Goal: Contribute content: Add original content to the website for others to see

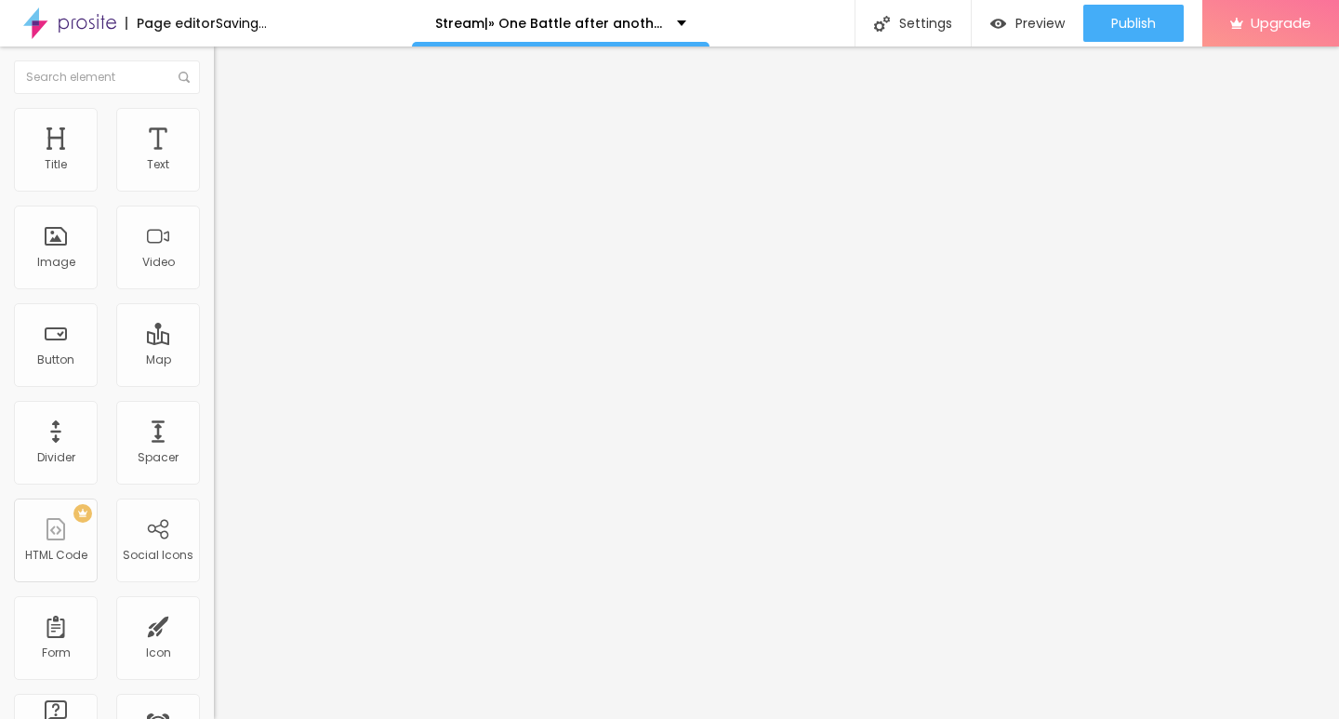
click at [214, 160] on span "Add image" at bounding box center [252, 152] width 76 height 16
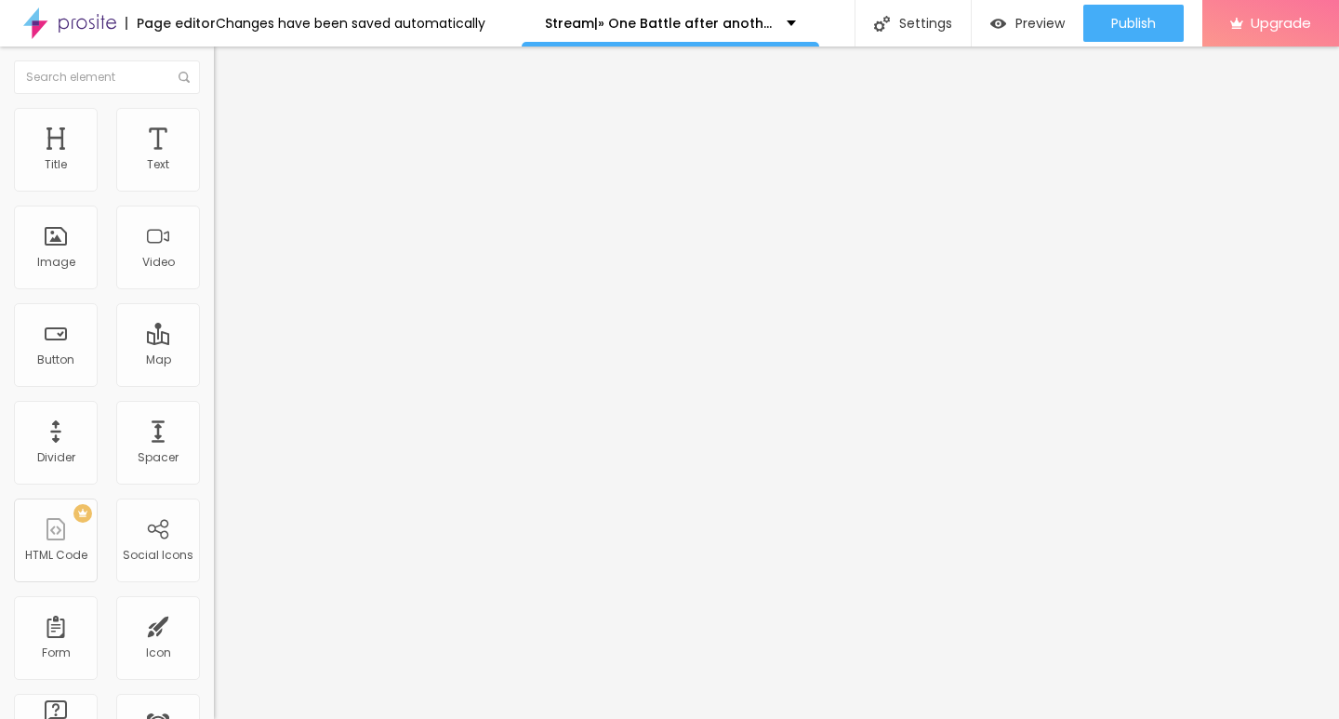
click at [214, 291] on span "Original" at bounding box center [236, 283] width 45 height 16
click at [214, 302] on span "Cinema" at bounding box center [237, 294] width 46 height 16
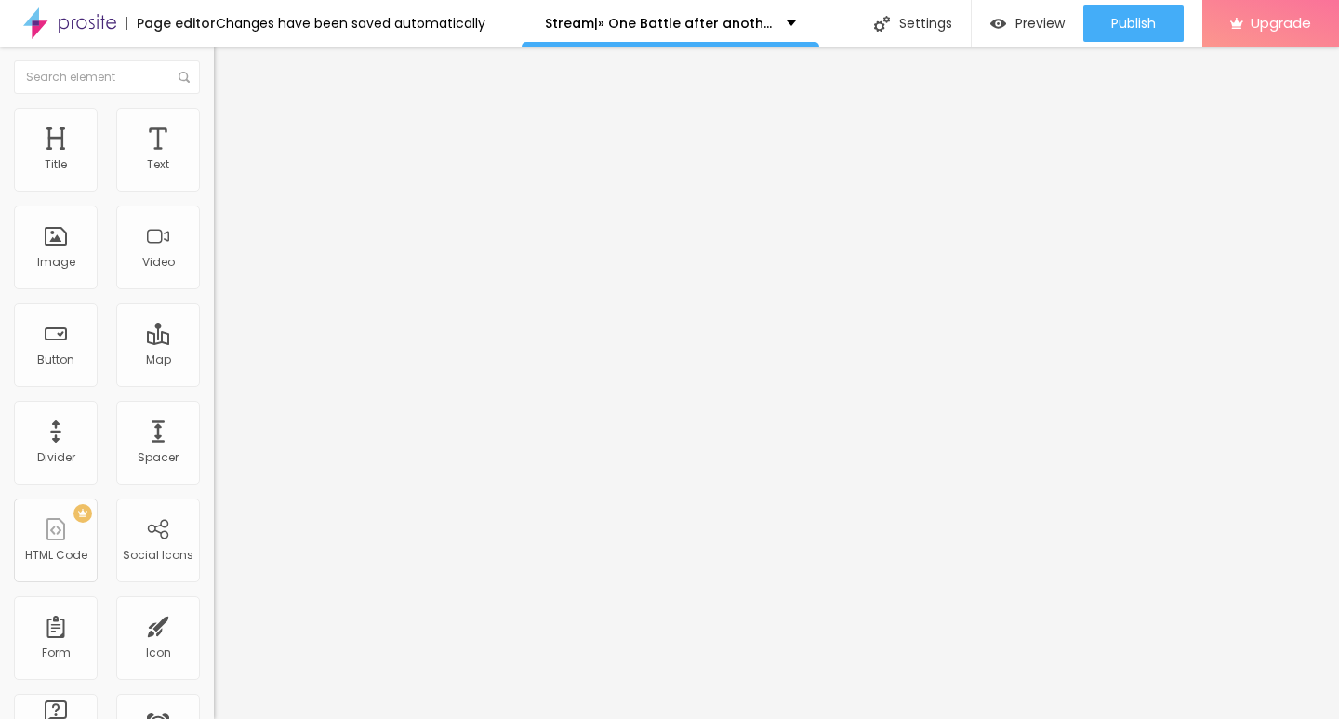
click at [214, 381] on input "https://" at bounding box center [325, 372] width 223 height 19
drag, startPoint x: 79, startPoint y: 615, endPoint x: 79, endPoint y: 599, distance: 15.8
click at [214, 381] on input "https://" at bounding box center [325, 372] width 223 height 19
paste input "CINEVIBES.FUN/de/movie/1054867/one-battle-after-another-alboo"
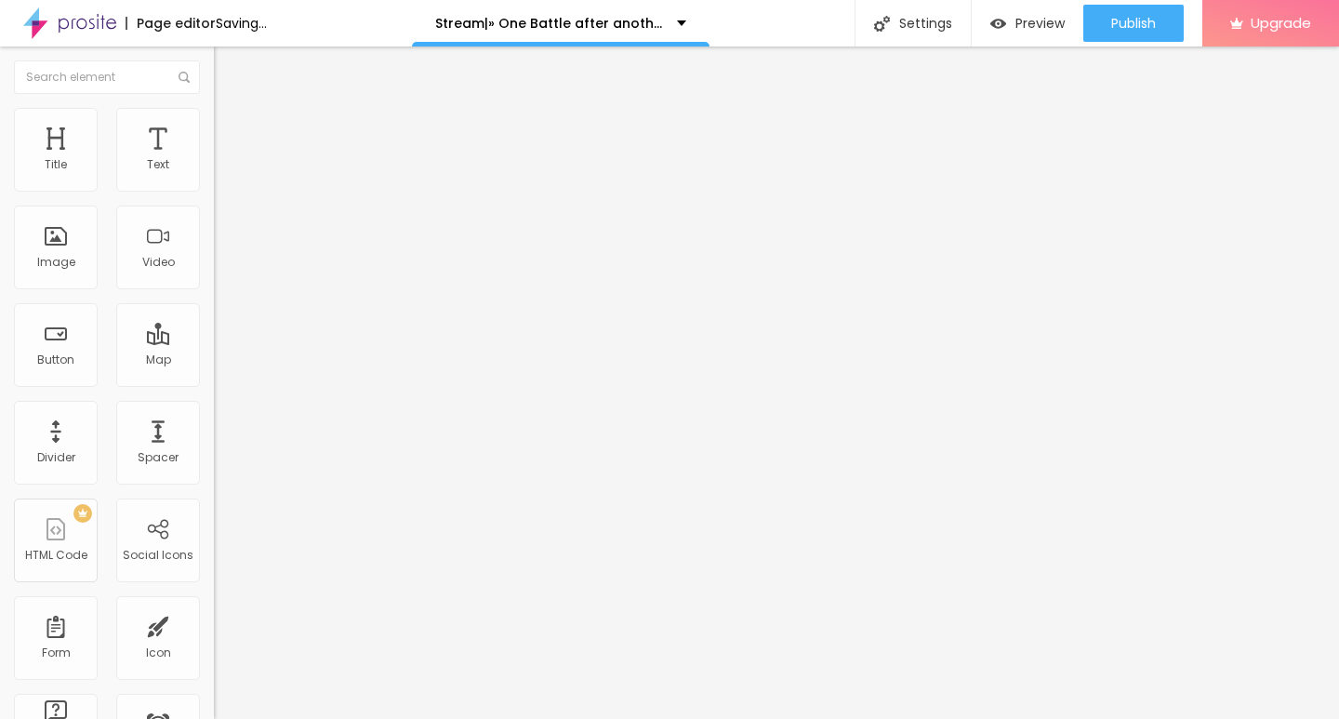
type input "https://CINEVIBES.FUN/de/movie/1054867/one-battle-after-another-alboo"
click at [214, 342] on span "Original" at bounding box center [236, 334] width 45 height 16
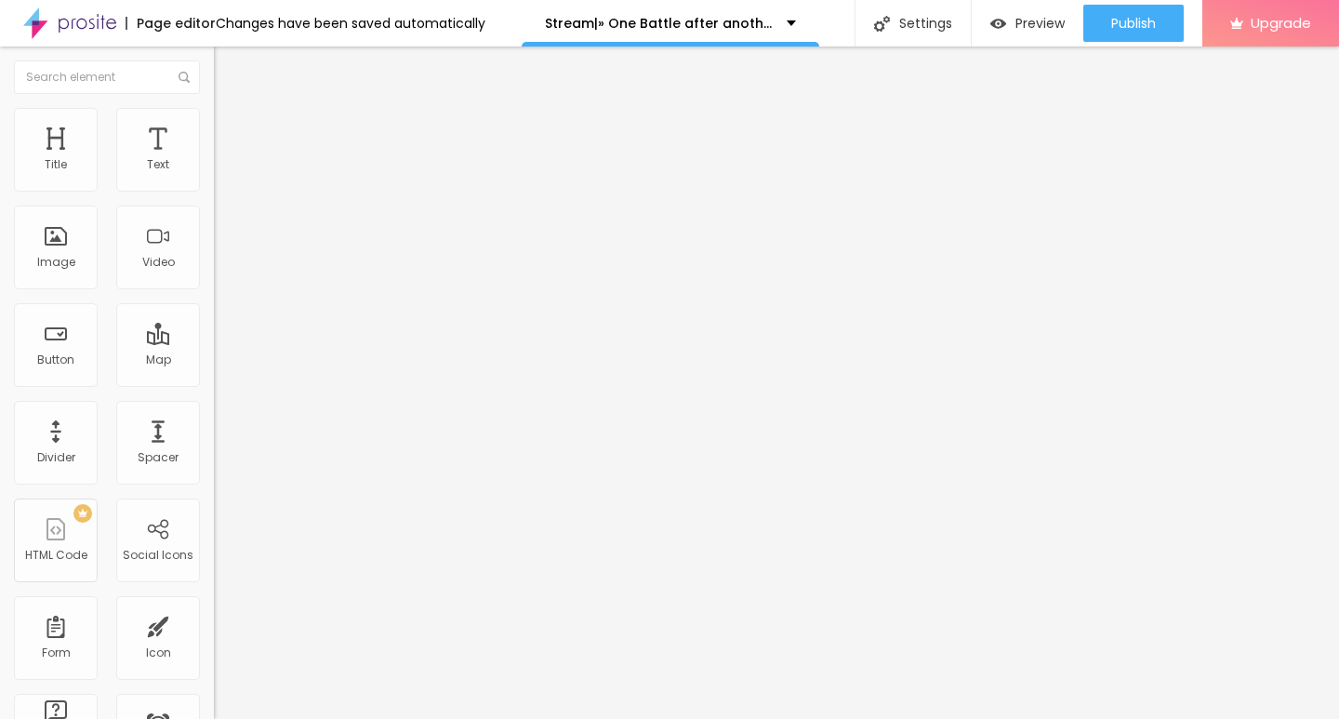
click at [214, 302] on span "Cinema" at bounding box center [237, 294] width 46 height 16
click at [228, 62] on img "button" at bounding box center [235, 67] width 15 height 15
click at [43, 383] on div "Button" at bounding box center [56, 345] width 84 height 84
click at [214, 175] on input "Click me" at bounding box center [325, 165] width 223 height 19
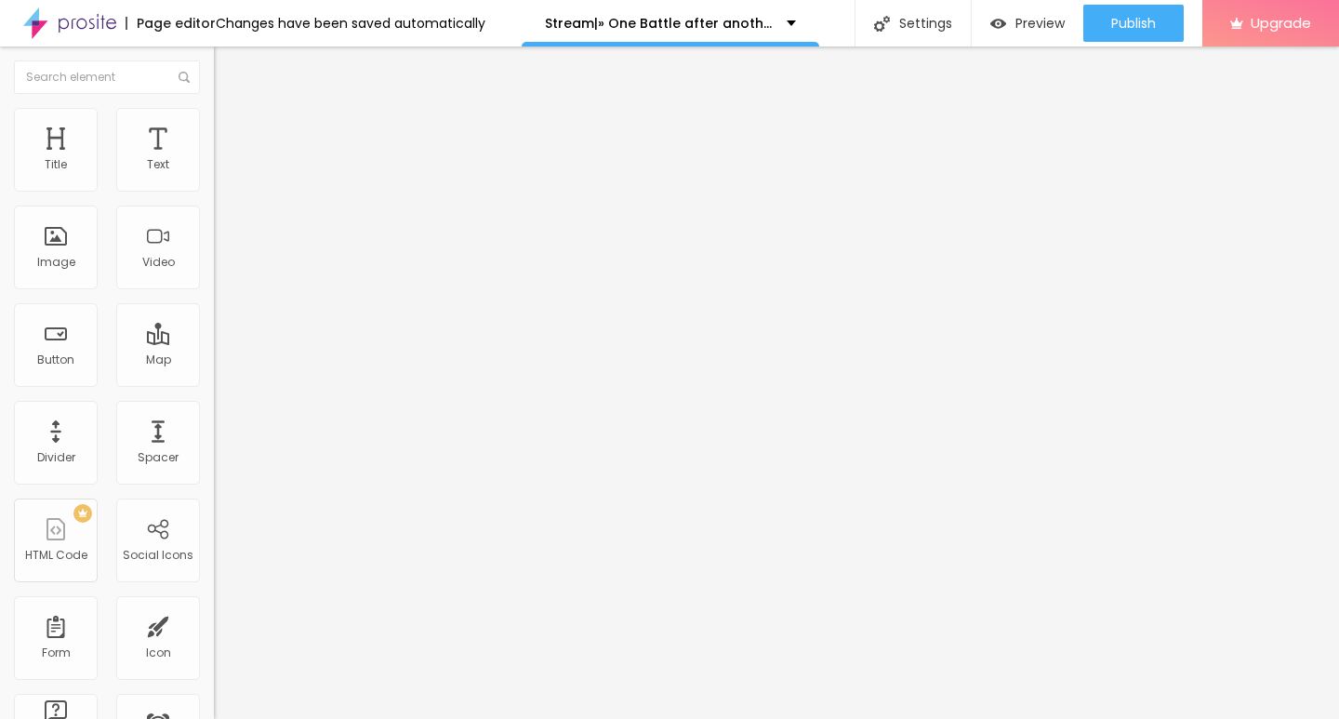
paste input "KLICKEN SIE HIER ▶️ One Battle after another 2025 [Kostenlos]"
type input "KLICKEN SIE HIER ▶️ One Battle after another 2025 [Kostenlos]"
click at [214, 254] on div at bounding box center [321, 239] width 214 height 60
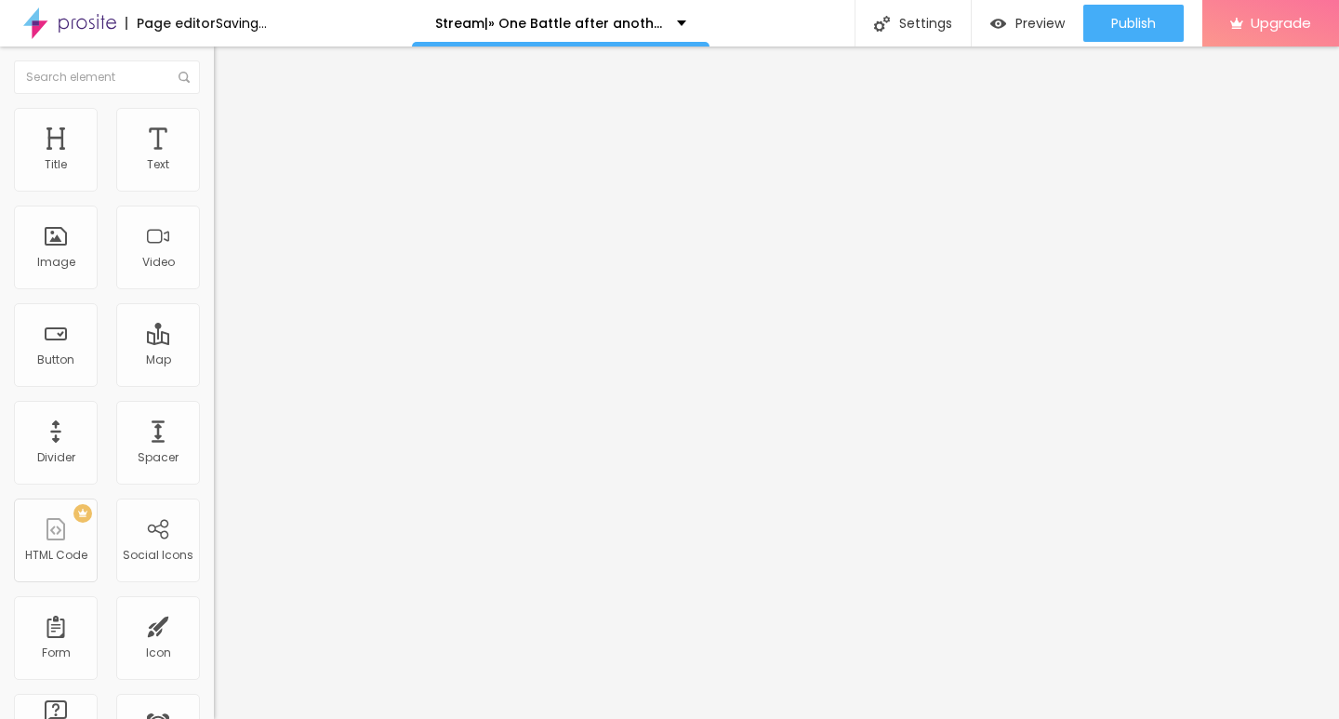
click at [214, 222] on img at bounding box center [220, 215] width 13 height 13
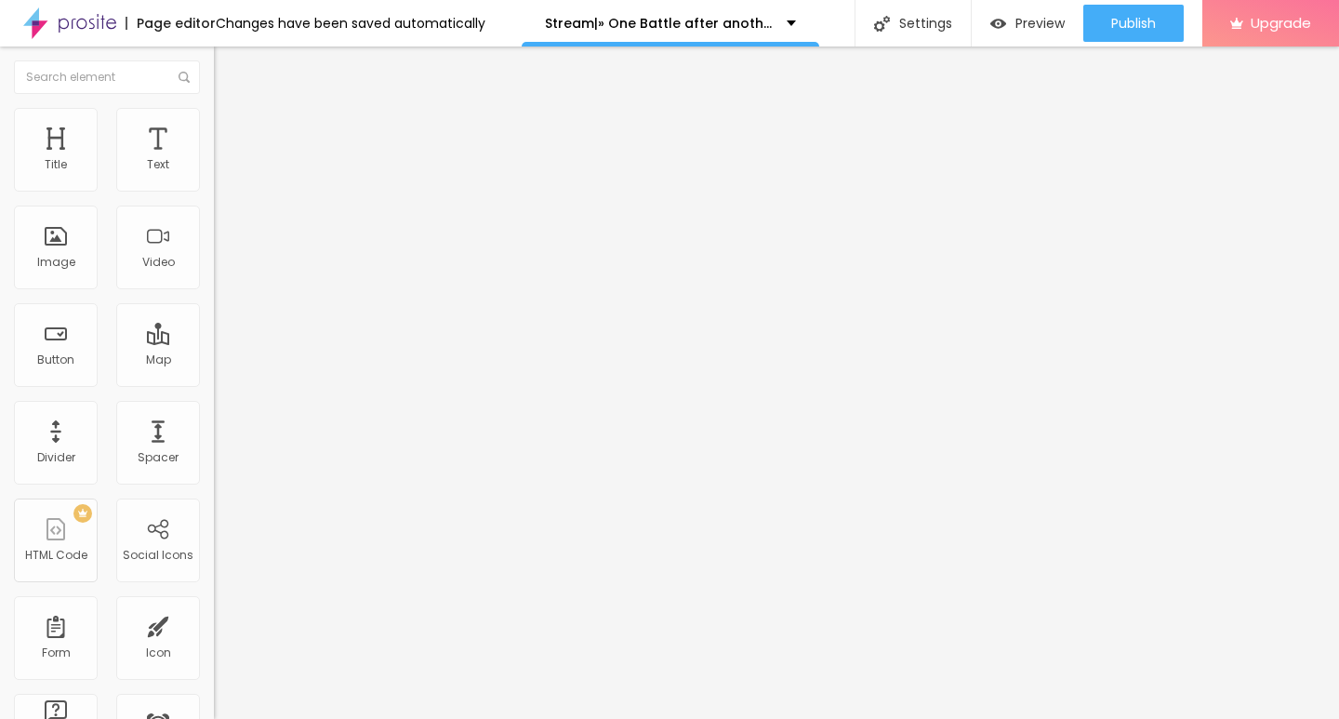
click at [214, 383] on input "https://" at bounding box center [325, 374] width 223 height 19
paste input "CINEVIBES.FUN/de/movie/1054867/one-battle-after-another-alboo"
type input "https://CINEVIBES.FUN/de/movie/1054867/one-battle-after-another-alboo"
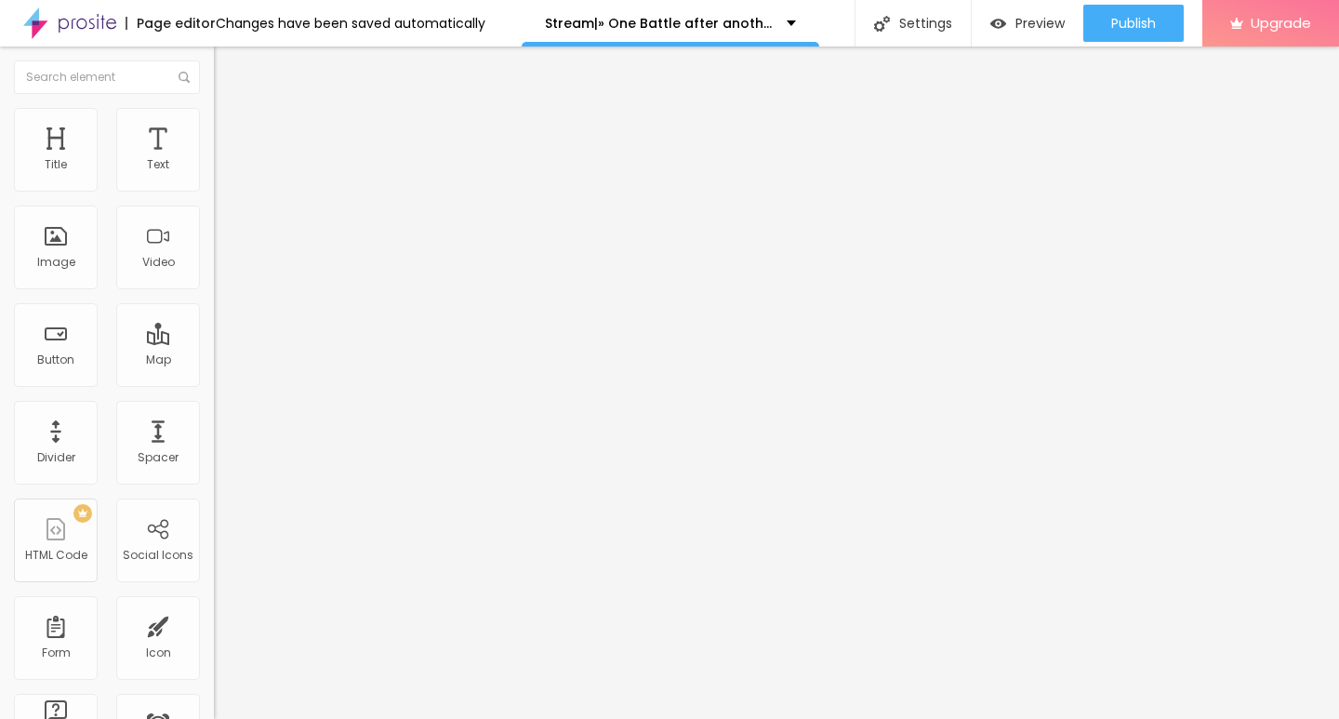
scroll to position [0, 0]
click at [228, 67] on img "button" at bounding box center [235, 67] width 15 height 15
click at [214, 175] on input "Click me" at bounding box center [325, 165] width 223 height 19
paste input "KLICKEN SIE HIER ▶️ One Battle after another 2025 Deutsch [1080p]"
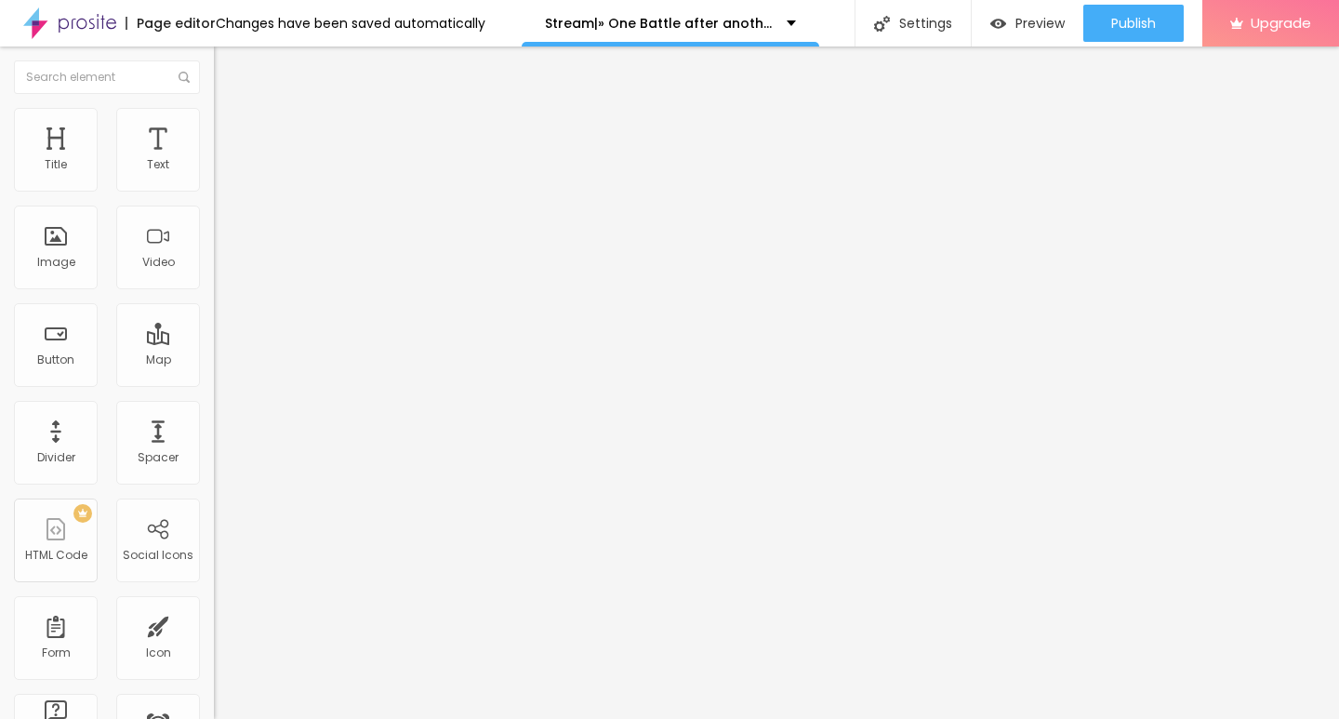
scroll to position [0, 200]
type input "KLICKEN SIE HIER ▶️ One Battle after another 2025 Deutsch [1080p]"
click at [214, 383] on input "https://" at bounding box center [325, 374] width 223 height 19
paste input "CINEVIBES.FUN/de/movie/1054867/one-battle-after-another-alboo"
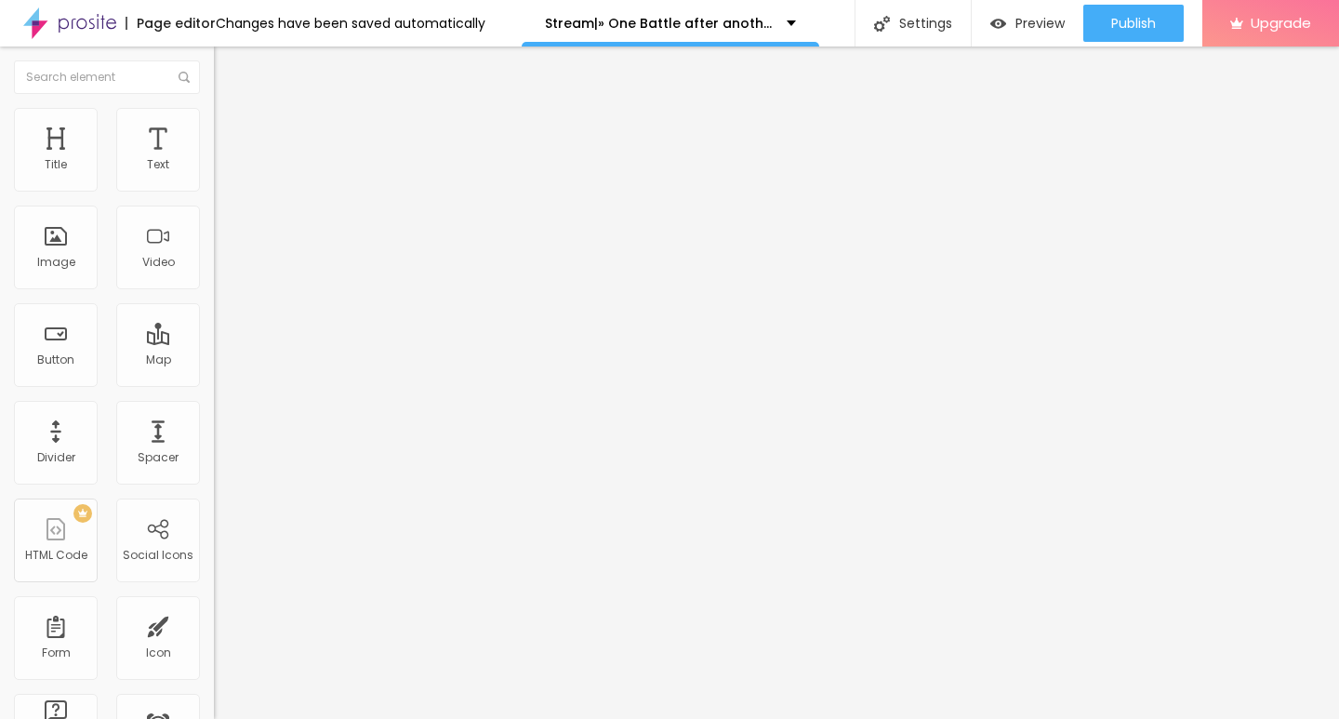
scroll to position [0, 250]
type input "https://CINEVIBES.FUN/de/movie/1054867/one-battle-after-another-alboo"
click at [214, 175] on input "KLICKEN SIE HIER ▶️ One Battle after another 2025 Deutsch [1080p]" at bounding box center [325, 165] width 223 height 19
click at [214, 224] on div at bounding box center [321, 216] width 214 height 15
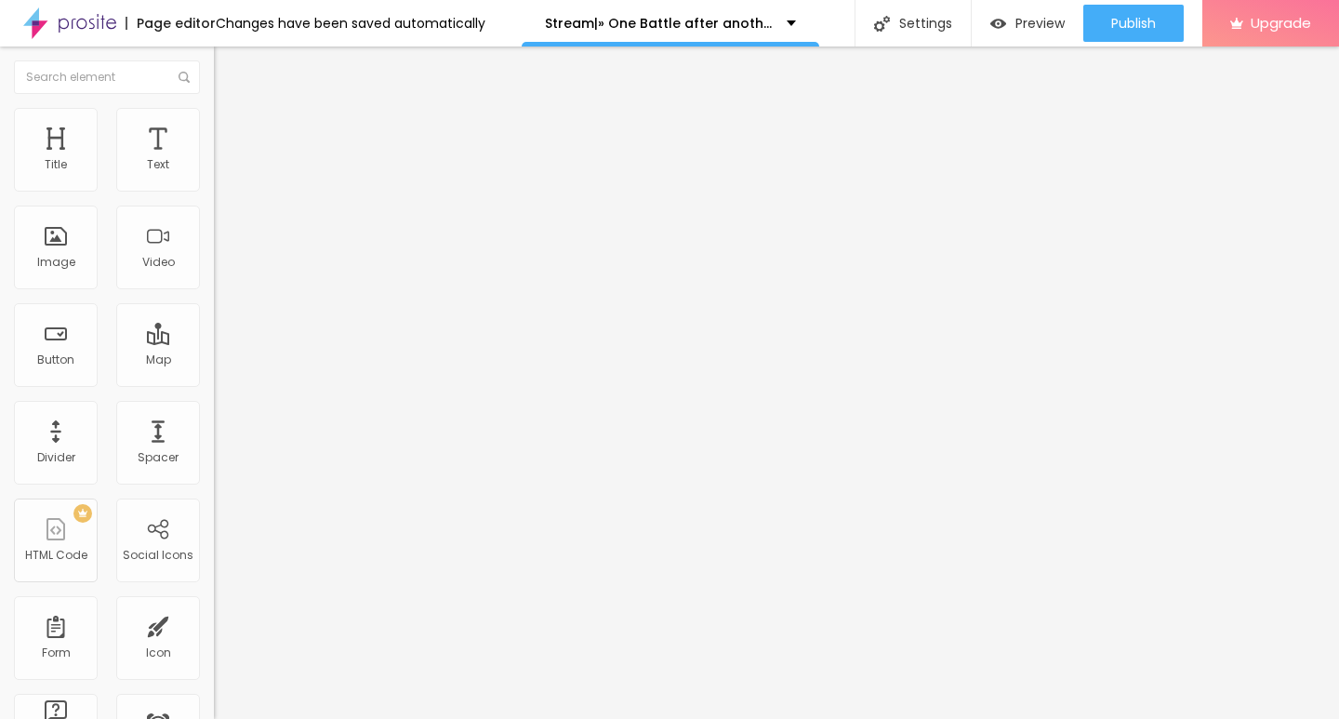
click at [228, 67] on img "button" at bounding box center [235, 67] width 15 height 15
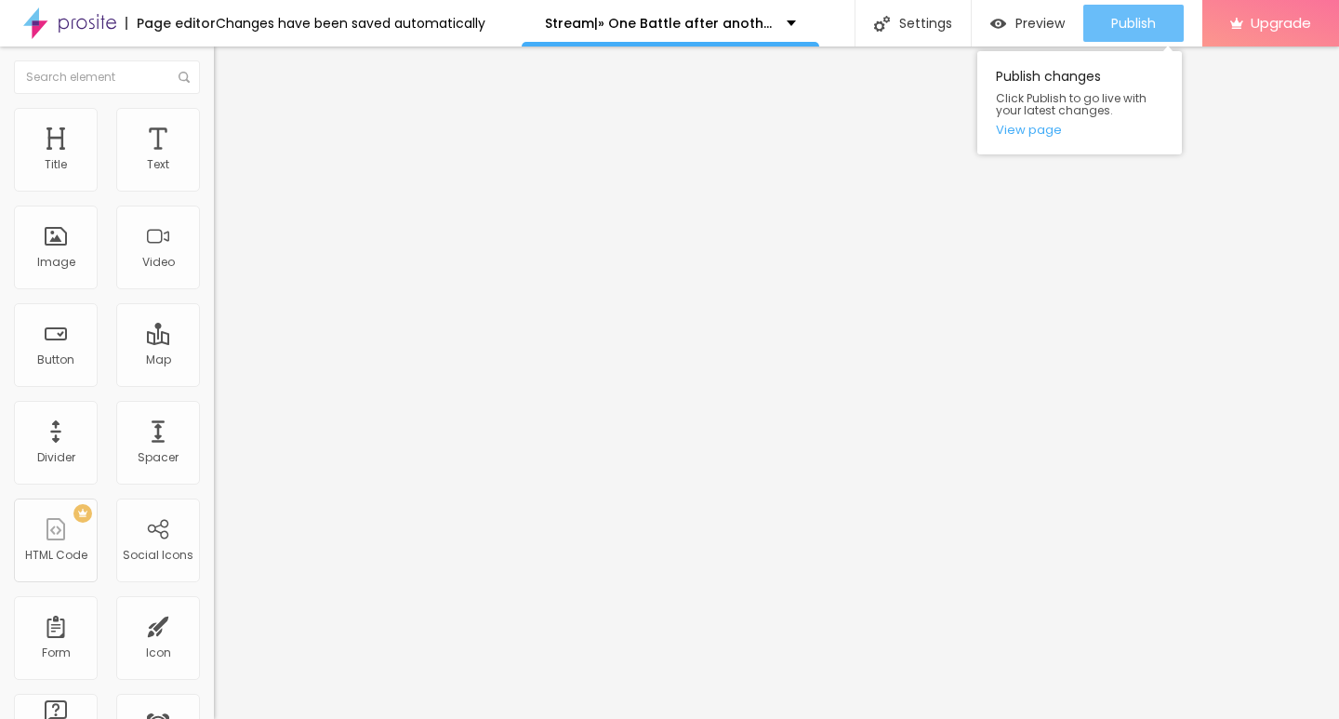
click at [1127, 38] on div "Publish" at bounding box center [1133, 23] width 45 height 37
click at [1025, 126] on link "View page" at bounding box center [1079, 130] width 167 height 12
click at [1145, 31] on span "Publish" at bounding box center [1133, 23] width 45 height 15
click at [1056, 128] on link "View page" at bounding box center [1079, 130] width 167 height 12
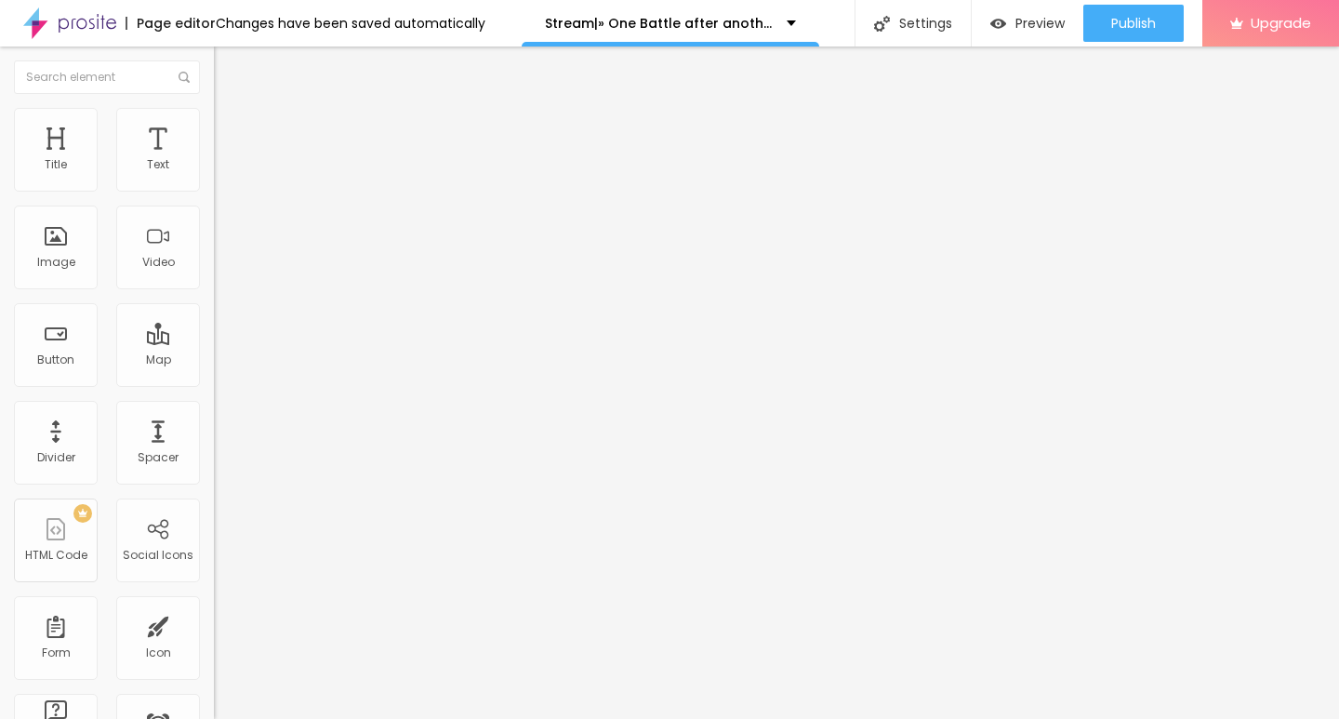
click at [68, 18] on img at bounding box center [69, 23] width 93 height 46
